Goal: Use online tool/utility: Utilize a website feature to perform a specific function

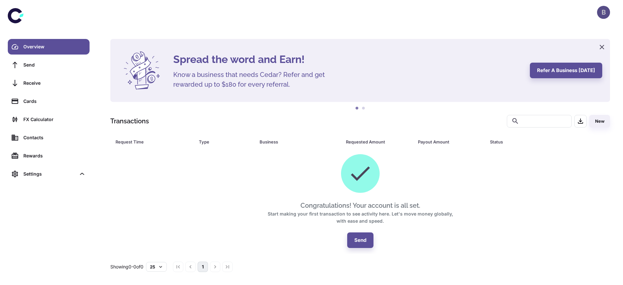
click at [601, 13] on div "B" at bounding box center [603, 12] width 13 height 13
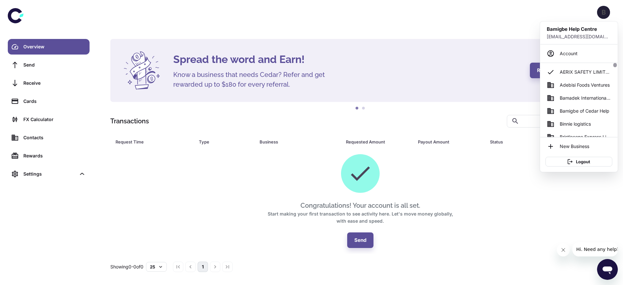
scroll to position [42, 0]
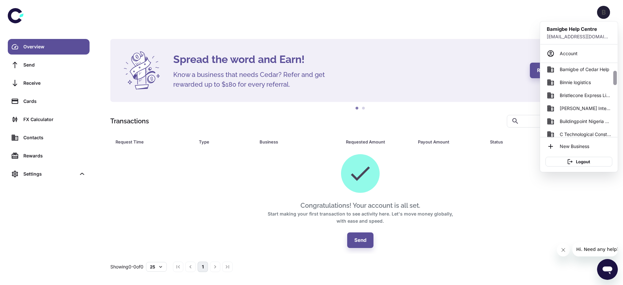
drag, startPoint x: 616, startPoint y: 84, endPoint x: 616, endPoint y: 79, distance: 4.3
click at [616, 79] on div at bounding box center [615, 100] width 5 height 74
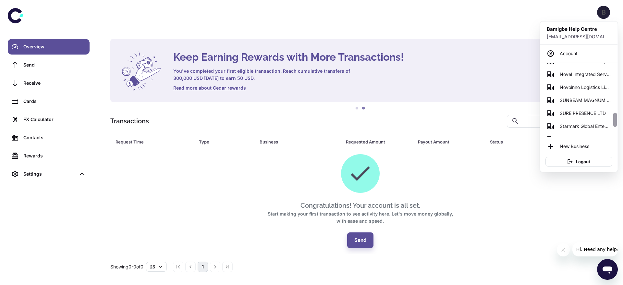
scroll to position [259, 0]
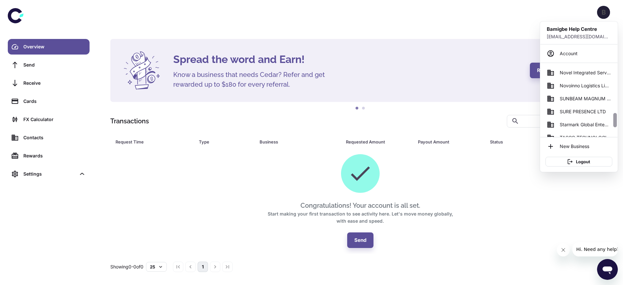
drag, startPoint x: 616, startPoint y: 79, endPoint x: 613, endPoint y: 122, distance: 42.3
click at [613, 122] on div at bounding box center [615, 100] width 5 height 74
click at [593, 71] on span "Novel Integrated Services Ltd" at bounding box center [585, 72] width 51 height 7
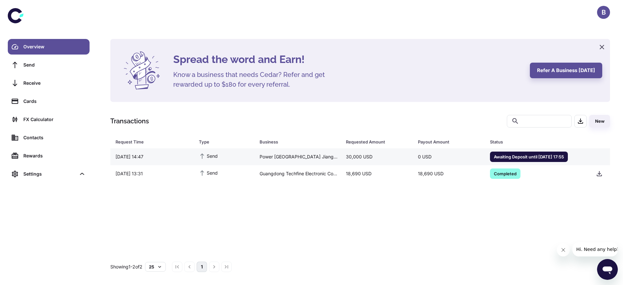
click at [311, 157] on div "Power [GEOGRAPHIC_DATA] Jiangxi Electric Power Construction Co., Ltd." at bounding box center [297, 157] width 86 height 12
drag, startPoint x: 0, startPoint y: 0, endPoint x: 44, endPoint y: 125, distance: 132.7
click at [44, 125] on link "FX Calculator" at bounding box center [49, 120] width 82 height 16
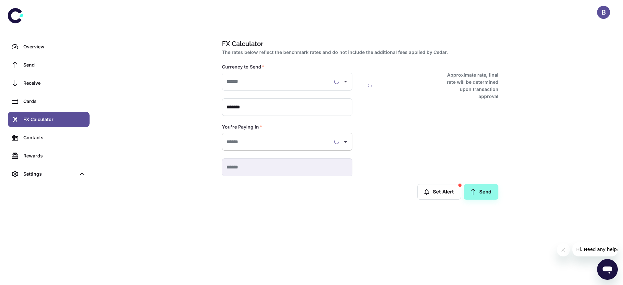
type input "**********"
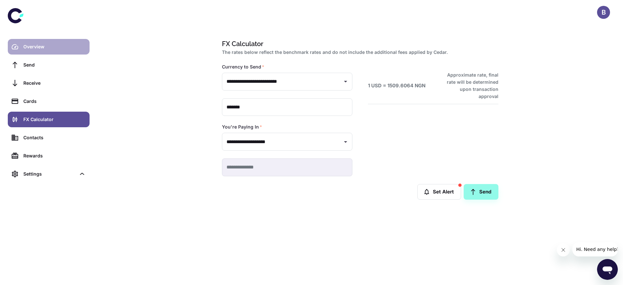
click at [46, 48] on div "Overview" at bounding box center [54, 46] width 62 height 7
